Goal: Information Seeking & Learning: Learn about a topic

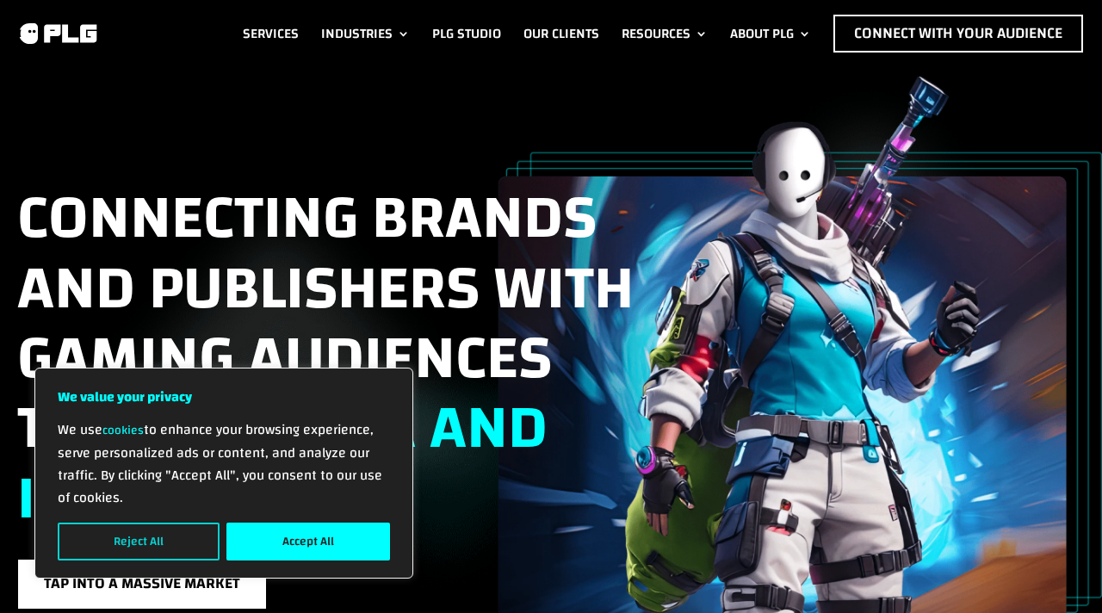
click at [131, 535] on button "Reject All" at bounding box center [139, 541] width 162 height 38
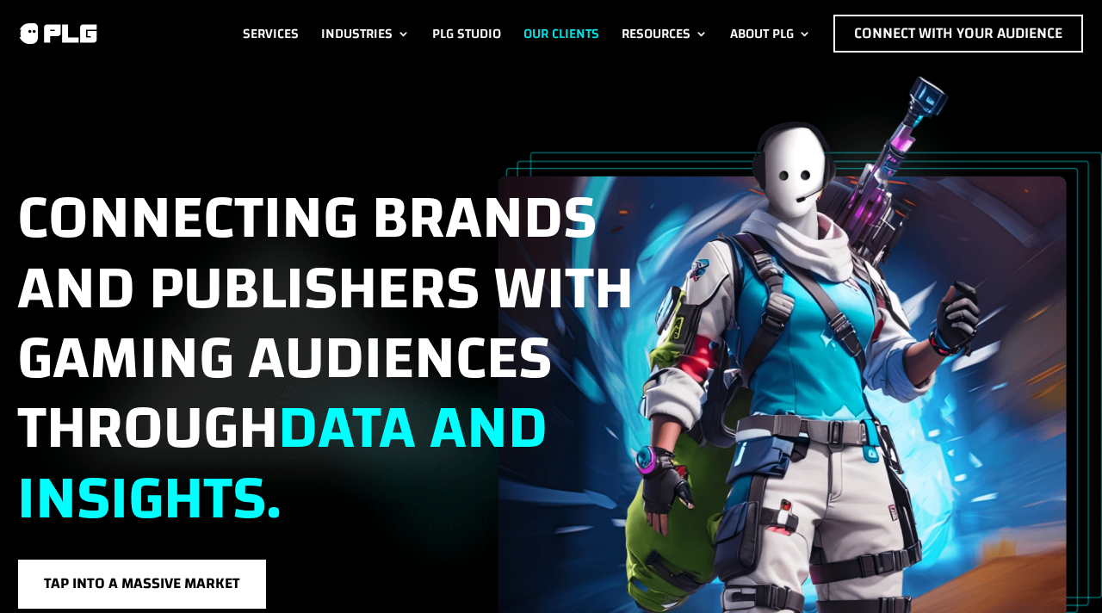
click at [570, 24] on link "Our Clients" at bounding box center [561, 34] width 76 height 38
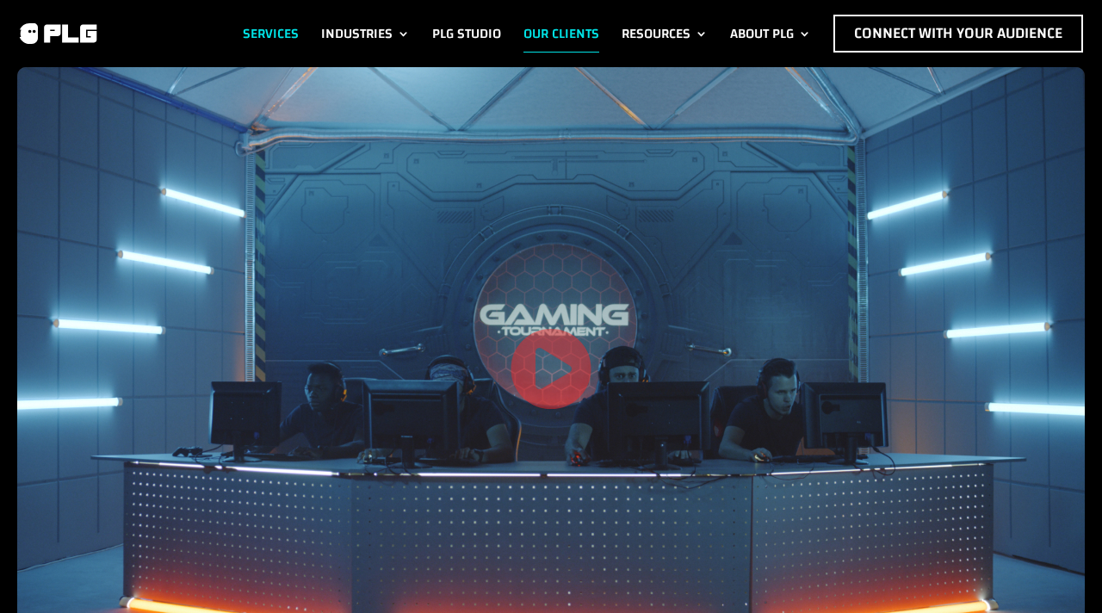
click at [281, 26] on link "Services" at bounding box center [271, 34] width 56 height 38
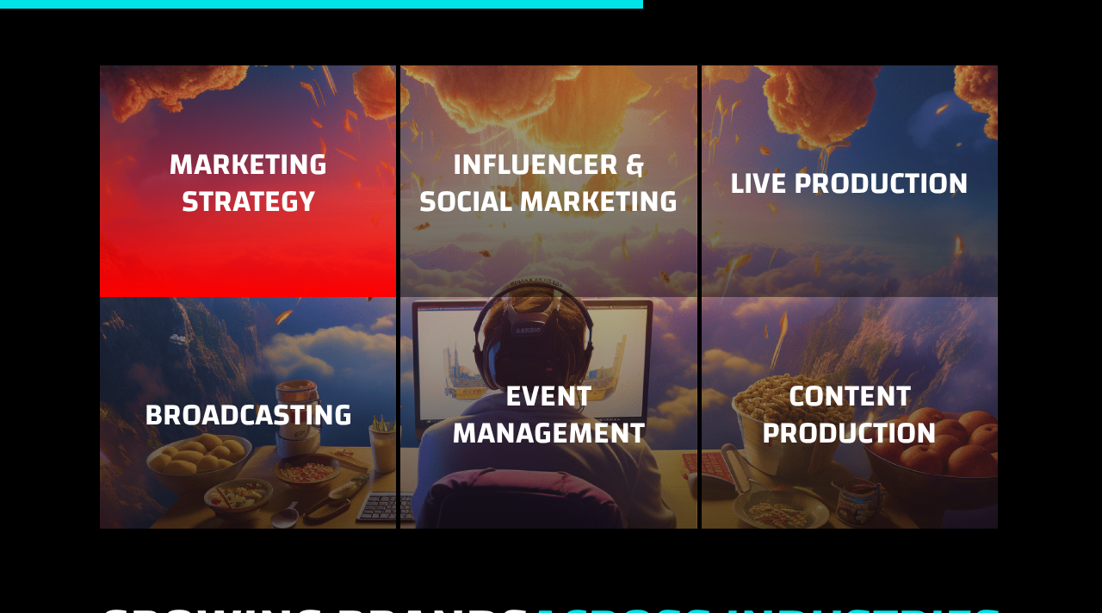
scroll to position [1893, 0]
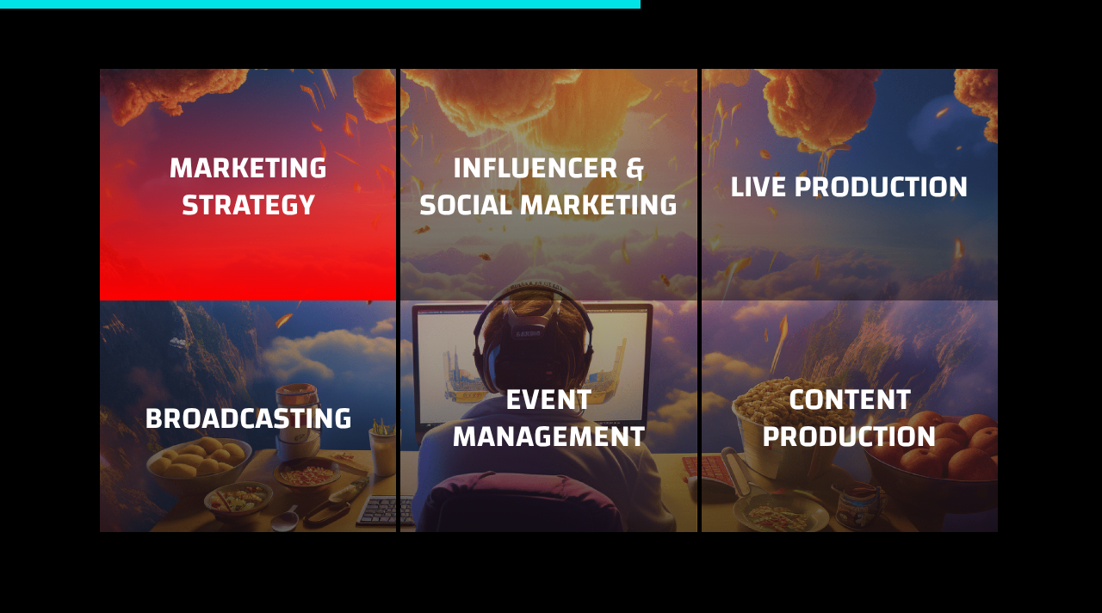
click at [312, 195] on h3 "Marketing Strategy" at bounding box center [248, 191] width 262 height 83
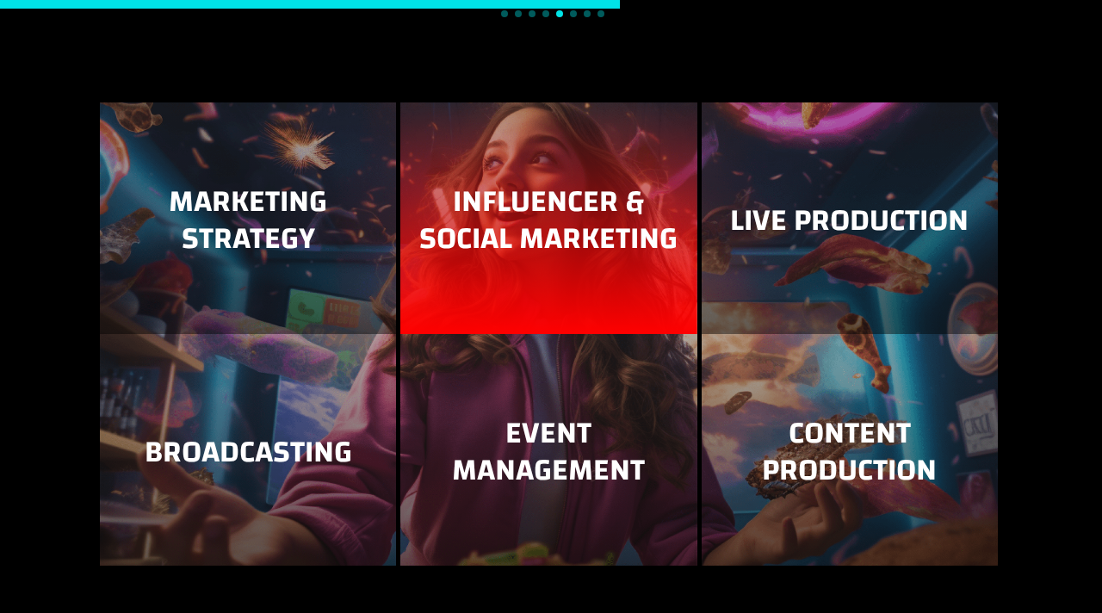
scroll to position [1834, 0]
